Goal: Task Accomplishment & Management: Manage account settings

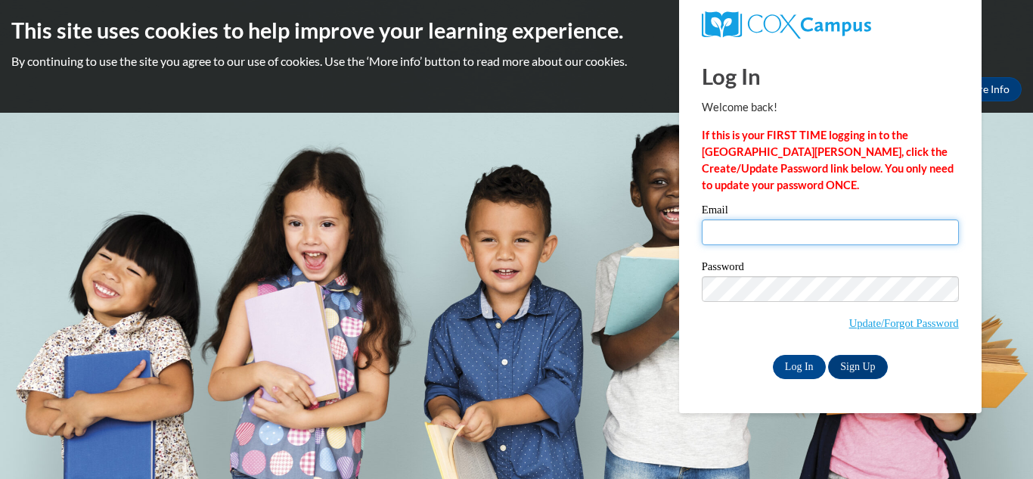
click at [735, 231] on input "Email" at bounding box center [830, 232] width 257 height 26
type input "[EMAIL_ADDRESS][DOMAIN_NAME]"
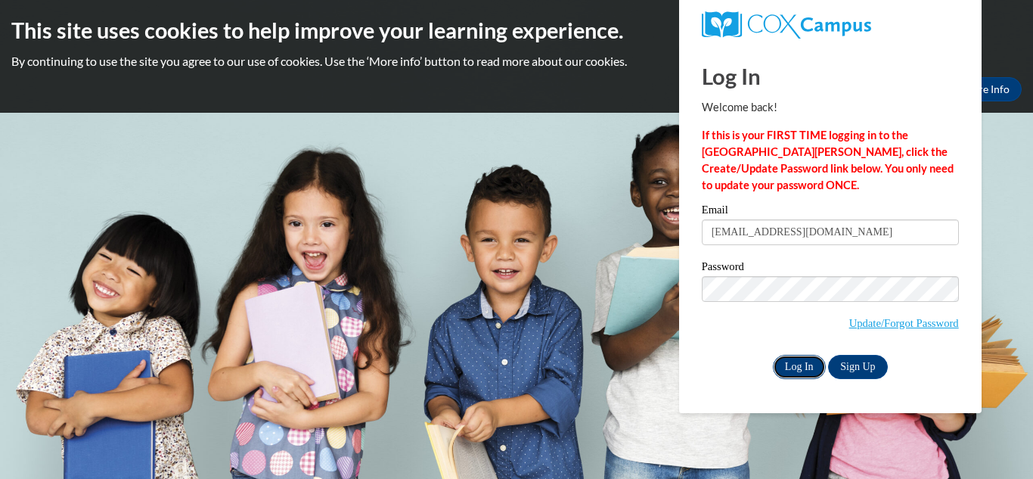
click at [798, 364] on input "Log In" at bounding box center [799, 367] width 53 height 24
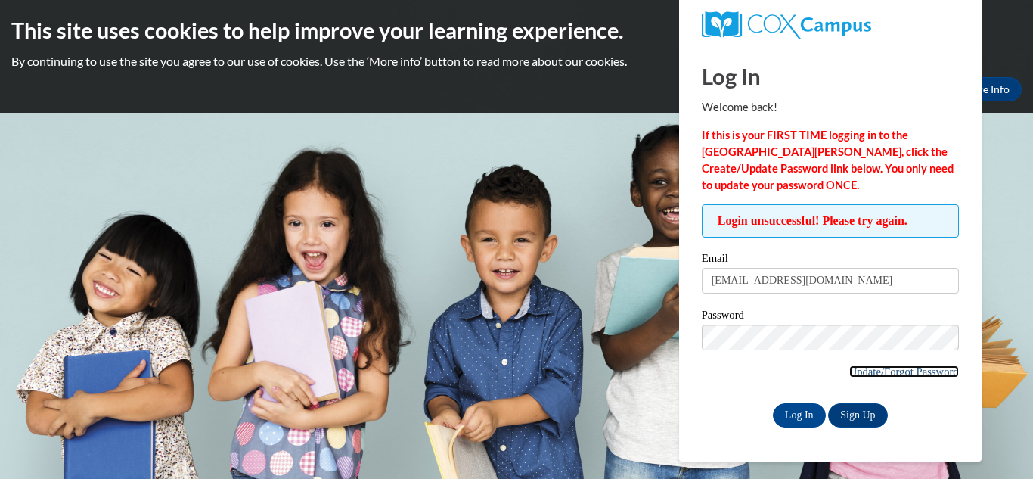
click at [855, 370] on link "Update/Forgot Password" at bounding box center [904, 371] width 110 height 12
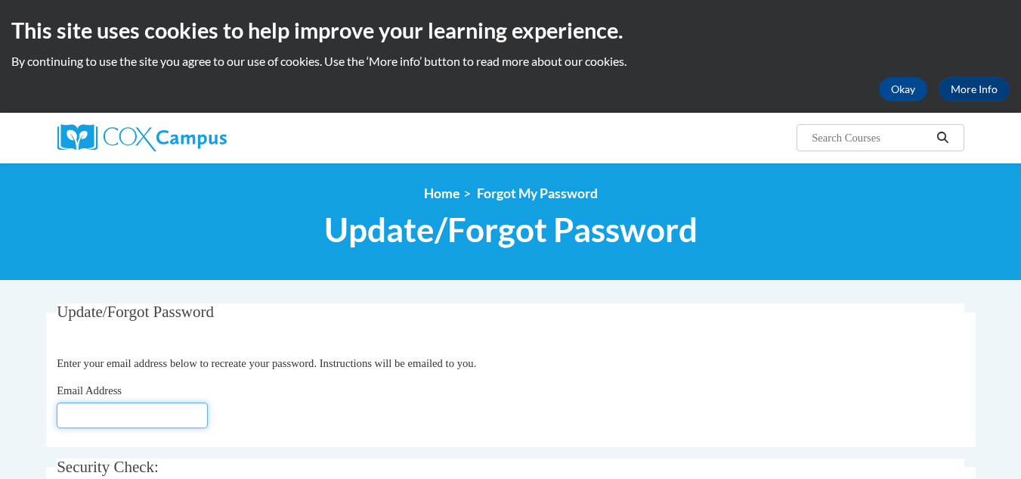
click at [95, 409] on input "Email Address" at bounding box center [132, 415] width 151 height 26
type input "[EMAIL_ADDRESS][DOMAIN_NAME]"
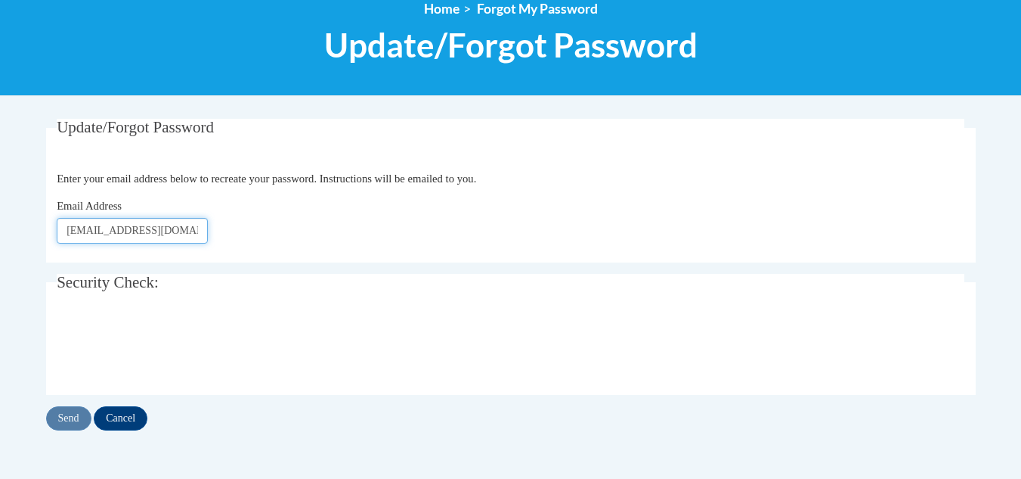
scroll to position [187, 0]
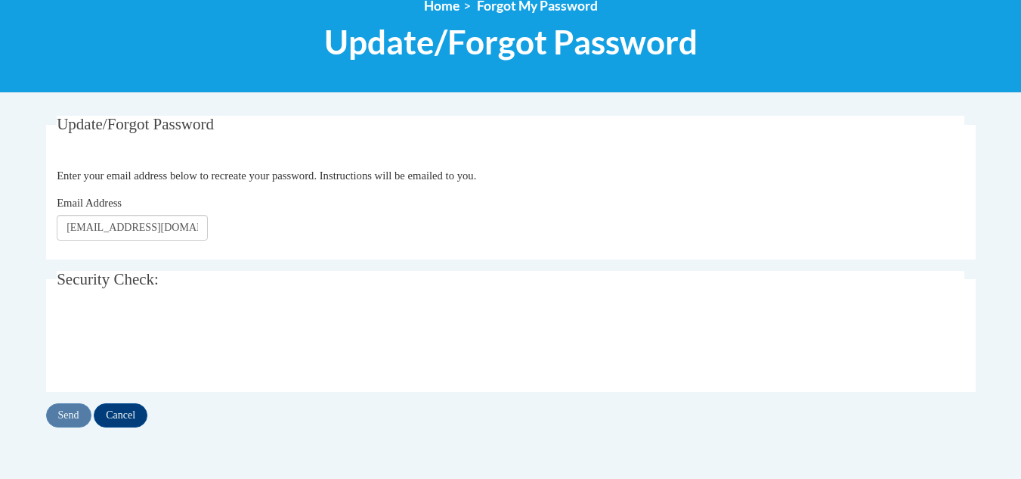
click at [124, 293] on fieldset "Security Check: Enter the security code + =" at bounding box center [511, 331] width 930 height 121
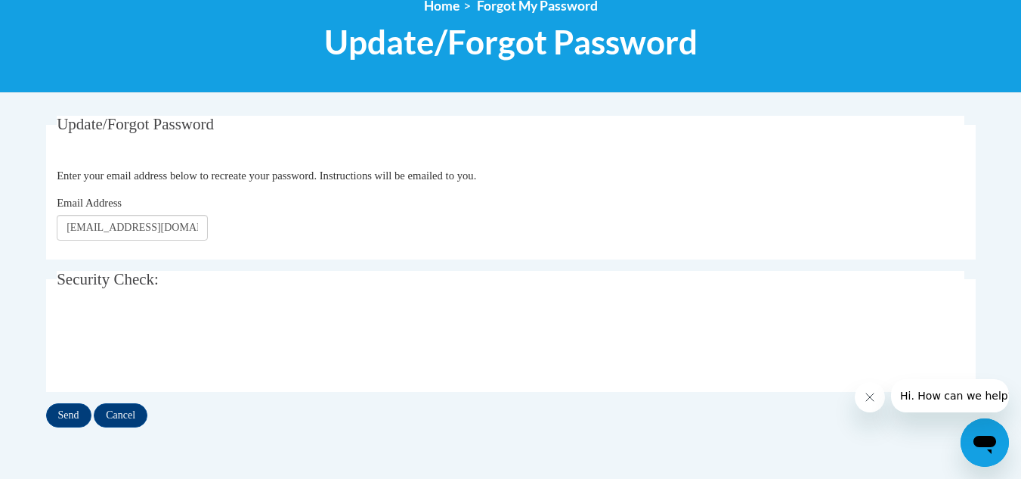
drag, startPoint x: 144, startPoint y: 313, endPoint x: 284, endPoint y: 290, distance: 141.8
click at [284, 290] on fieldset "Security Check: Enter the security code + =" at bounding box center [511, 331] width 930 height 121
click at [68, 416] on input "Send" at bounding box center [68, 415] width 45 height 24
